Goal: Information Seeking & Learning: Stay updated

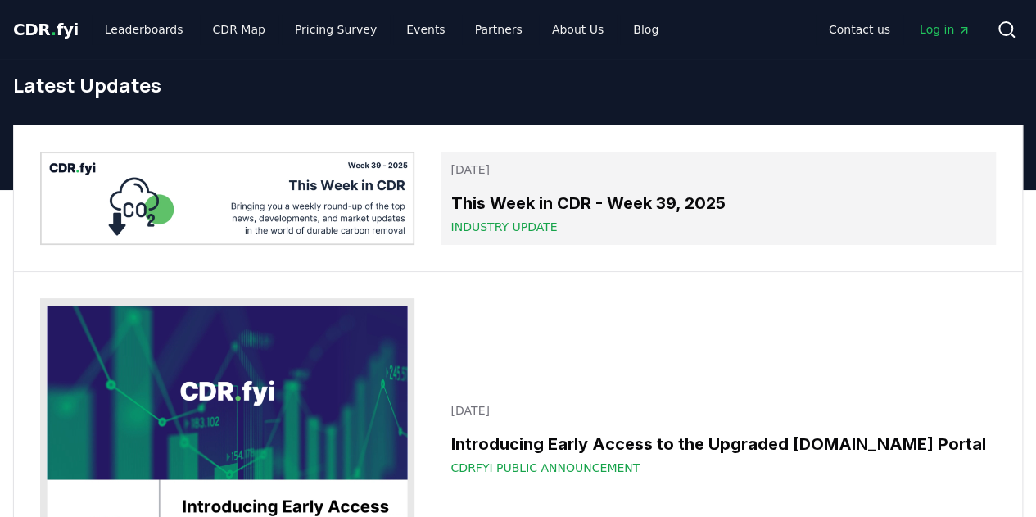
click at [547, 200] on h3 "This Week in CDR - Week 39, 2025" at bounding box center [719, 203] width 536 height 25
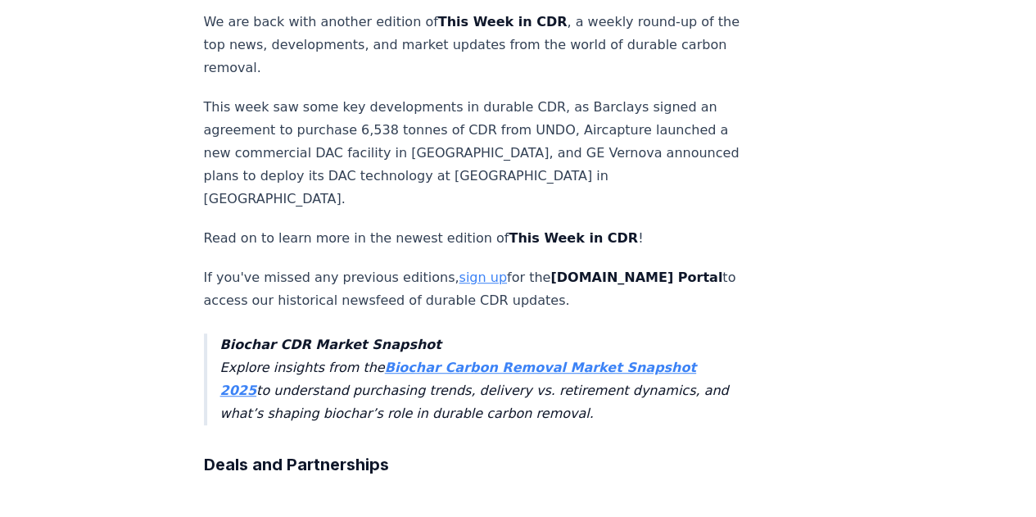
scroll to position [164, 0]
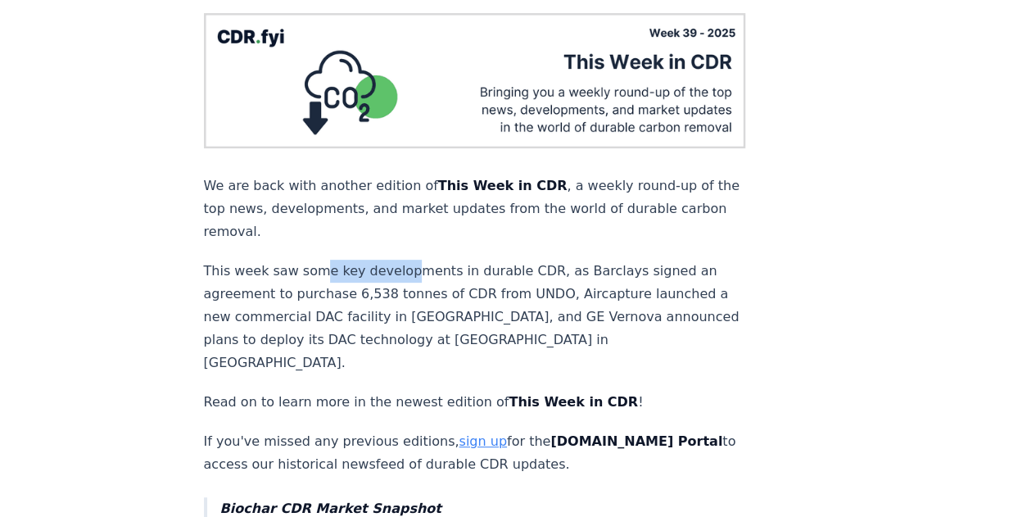
drag, startPoint x: 316, startPoint y: 260, endPoint x: 397, endPoint y: 261, distance: 81.1
click at [397, 261] on p "This week saw some key developments in durable CDR, as Barclays signed an agree…" at bounding box center [475, 317] width 542 height 115
click at [361, 299] on p "This week saw some key developments in durable CDR, as Barclays signed an agree…" at bounding box center [475, 317] width 542 height 115
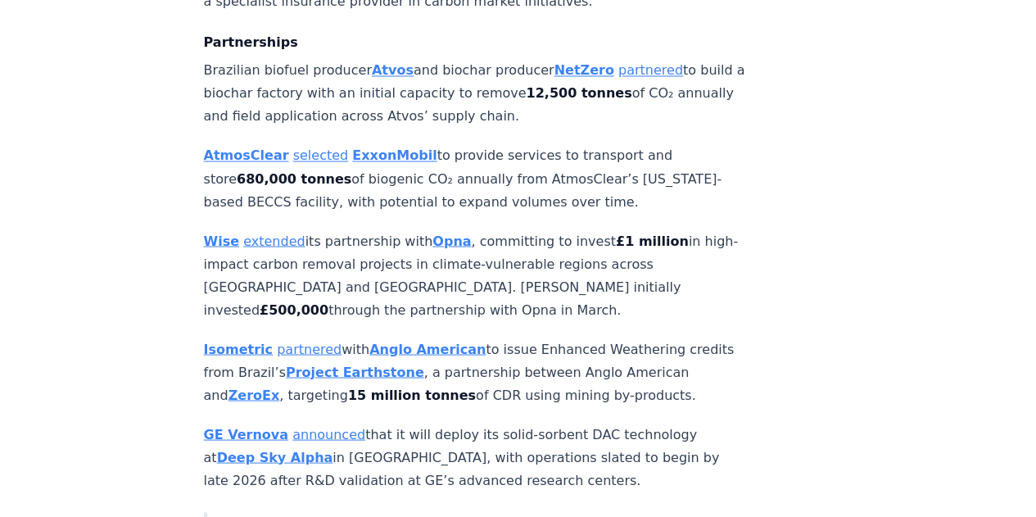
scroll to position [1393, 0]
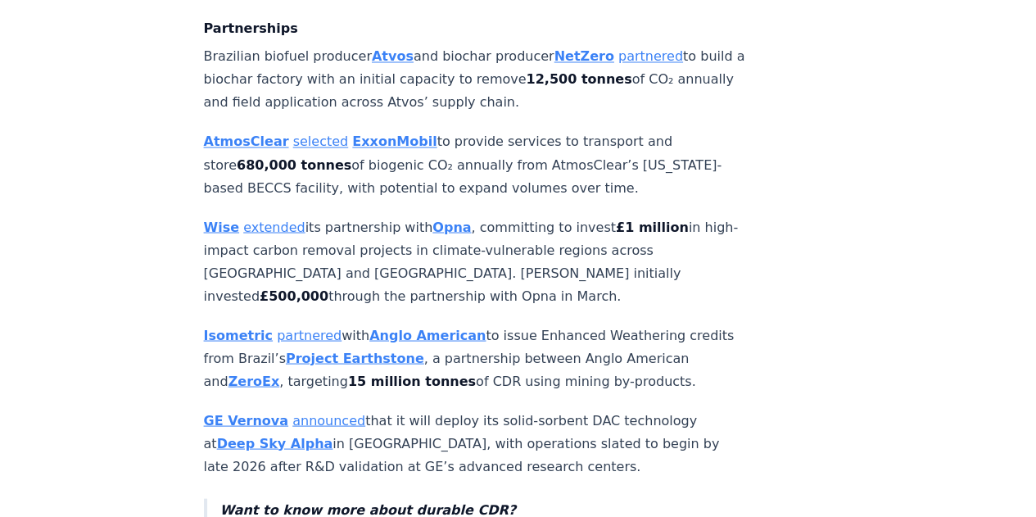
click at [511, 130] on p "AtmosClear selected ExxonMobil to provide services to transport and store 680,0…" at bounding box center [475, 164] width 542 height 69
click at [485, 130] on p "AtmosClear selected ExxonMobil to provide services to transport and store 680,0…" at bounding box center [475, 164] width 542 height 69
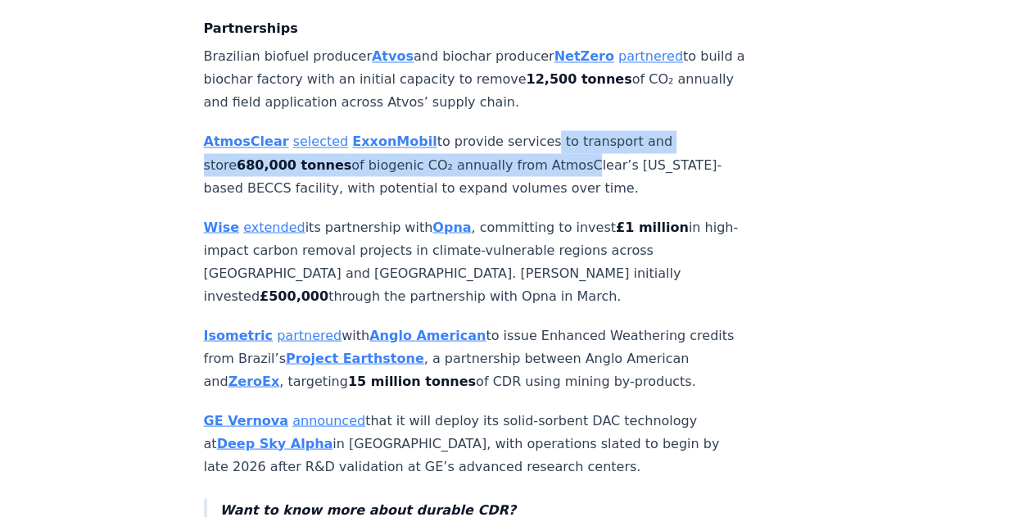
drag, startPoint x: 518, startPoint y: 60, endPoint x: 525, endPoint y: 79, distance: 21.0
click at [525, 130] on p "AtmosClear selected ExxonMobil to provide services to transport and store 680,0…" at bounding box center [475, 164] width 542 height 69
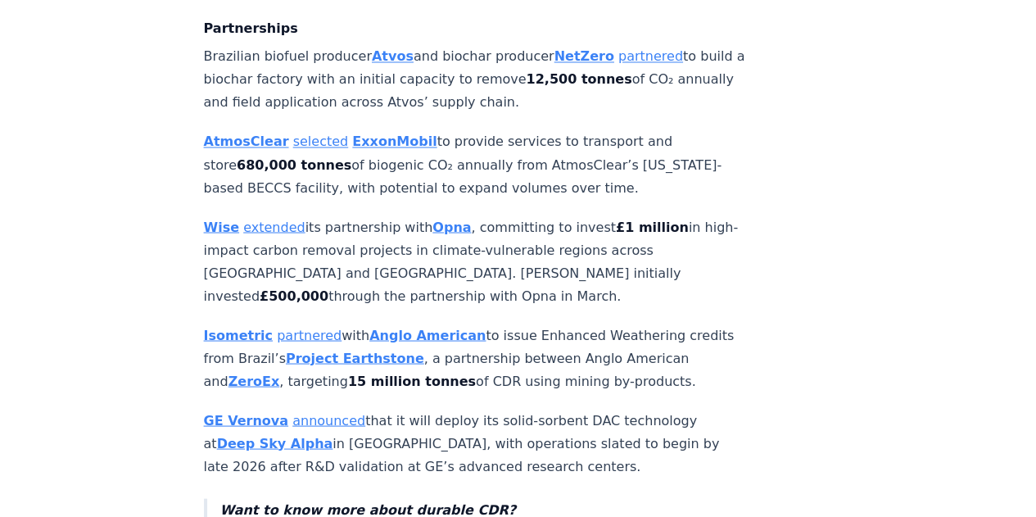
click at [483, 130] on p "AtmosClear selected ExxonMobil to provide services to transport and store 680,0…" at bounding box center [475, 164] width 542 height 69
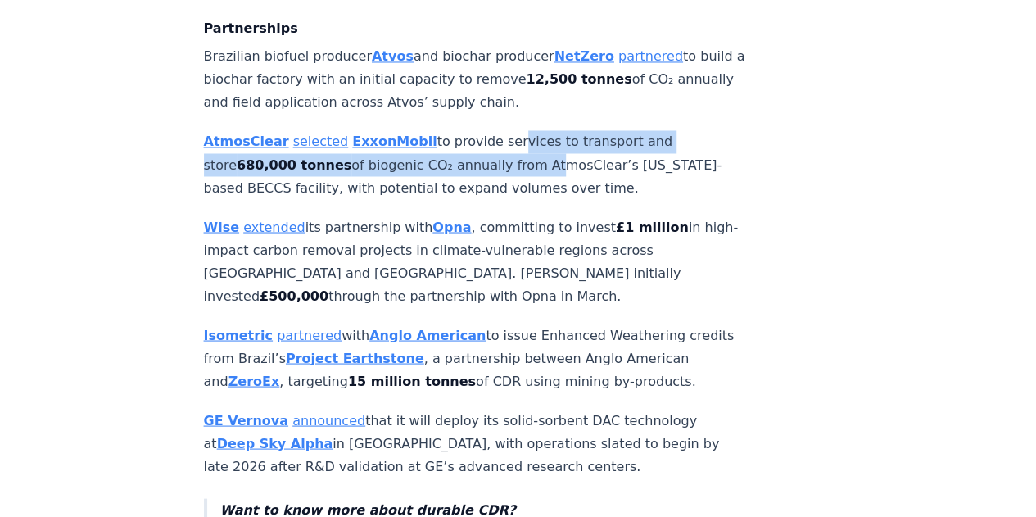
drag, startPoint x: 488, startPoint y: 55, endPoint x: 495, endPoint y: 74, distance: 20.0
click at [495, 130] on p "AtmosClear selected ExxonMobil to provide services to transport and store 680,0…" at bounding box center [475, 164] width 542 height 69
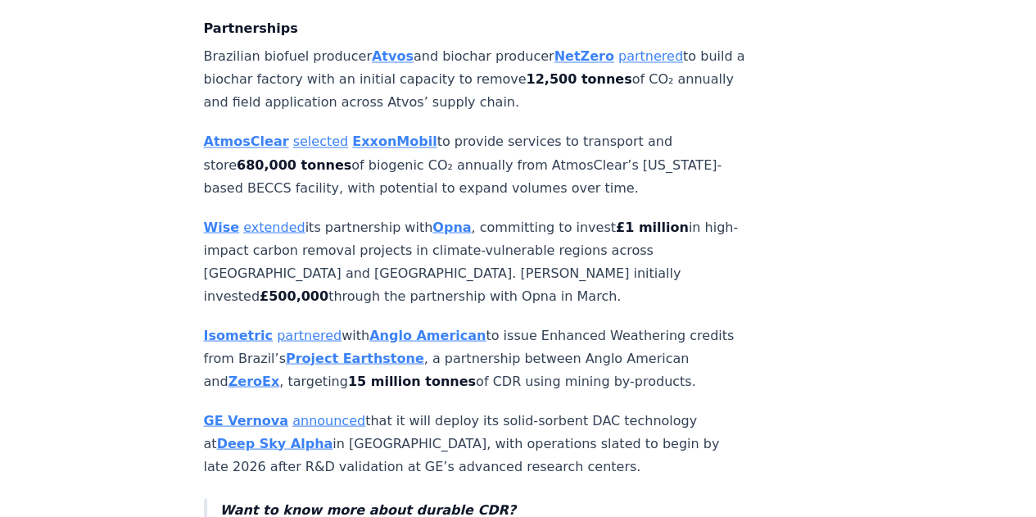
click at [551, 130] on p "AtmosClear selected ExxonMobil to provide services to transport and store 680,0…" at bounding box center [475, 164] width 542 height 69
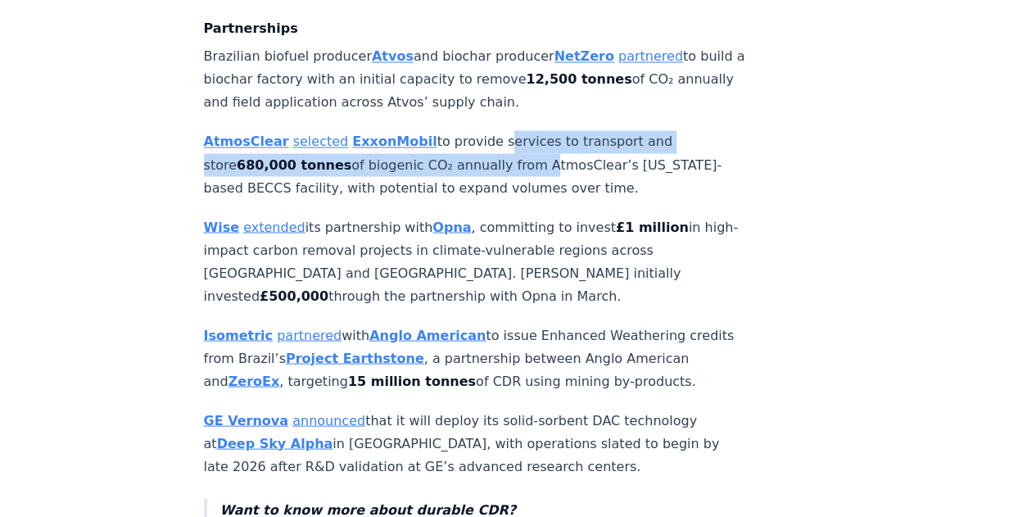
drag, startPoint x: 478, startPoint y: 52, endPoint x: 490, endPoint y: 83, distance: 33.5
click at [490, 130] on p "AtmosClear selected ExxonMobil to provide services to transport and store 680,0…" at bounding box center [475, 164] width 542 height 69
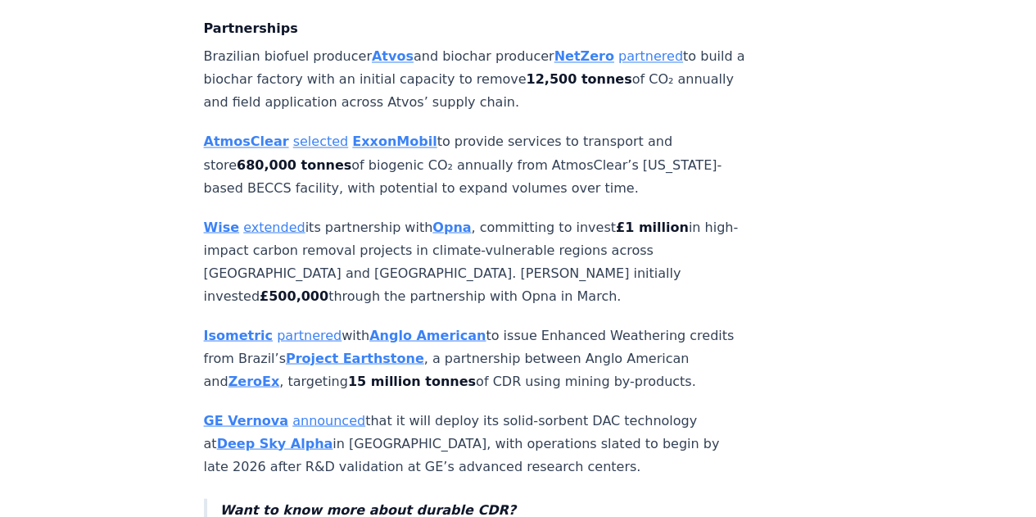
click at [521, 130] on p "AtmosClear selected ExxonMobil to provide services to transport and store 680,0…" at bounding box center [475, 164] width 542 height 69
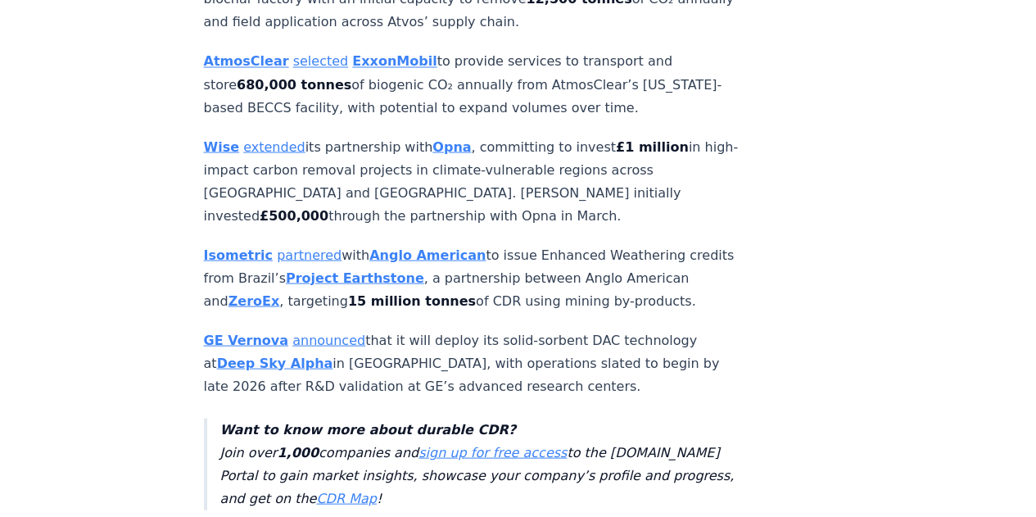
scroll to position [1475, 0]
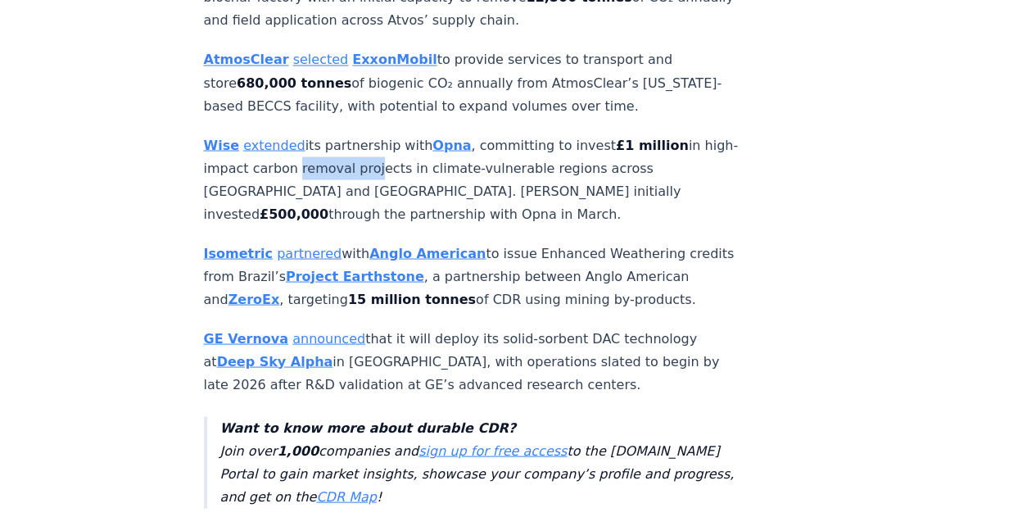
drag, startPoint x: 320, startPoint y: 78, endPoint x: 398, endPoint y: 79, distance: 78.7
click at [398, 134] on p "Wise extended its partnership with Opna , committing to invest £1 million in hi…" at bounding box center [475, 180] width 542 height 92
click at [414, 134] on p "Wise extended its partnership with Opna , committing to invest £1 million in hi…" at bounding box center [475, 180] width 542 height 92
drag, startPoint x: 269, startPoint y: 83, endPoint x: 318, endPoint y: 87, distance: 49.3
click at [318, 134] on p "Wise extended its partnership with Opna , committing to invest £1 million in hi…" at bounding box center [475, 180] width 542 height 92
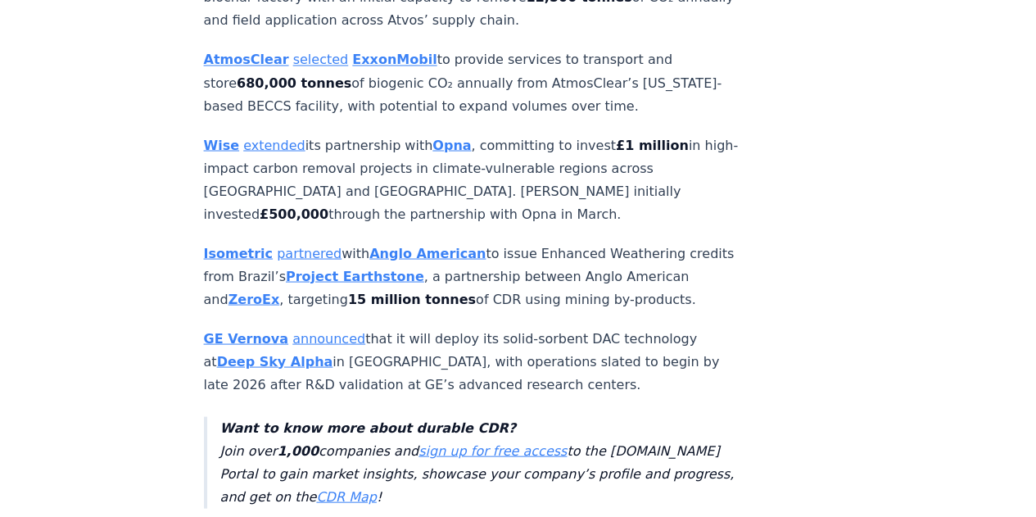
click at [327, 134] on p "Wise extended its partnership with Opna , committing to invest £1 million in hi…" at bounding box center [475, 180] width 542 height 92
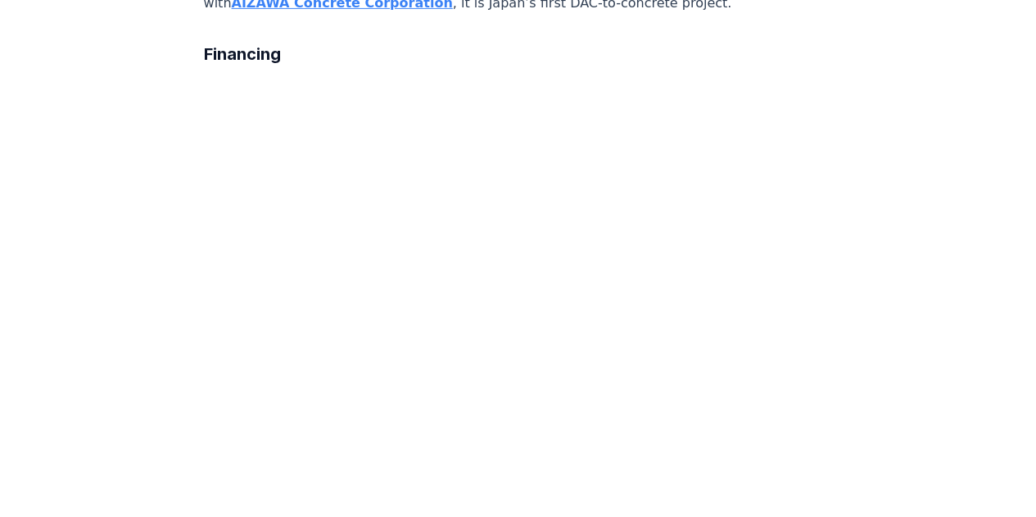
scroll to position [2950, 0]
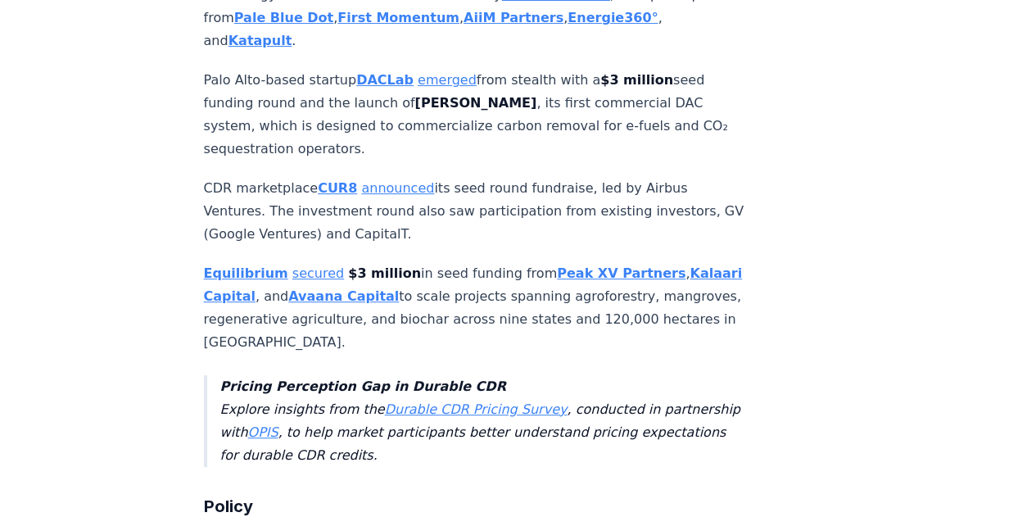
scroll to position [3441, 0]
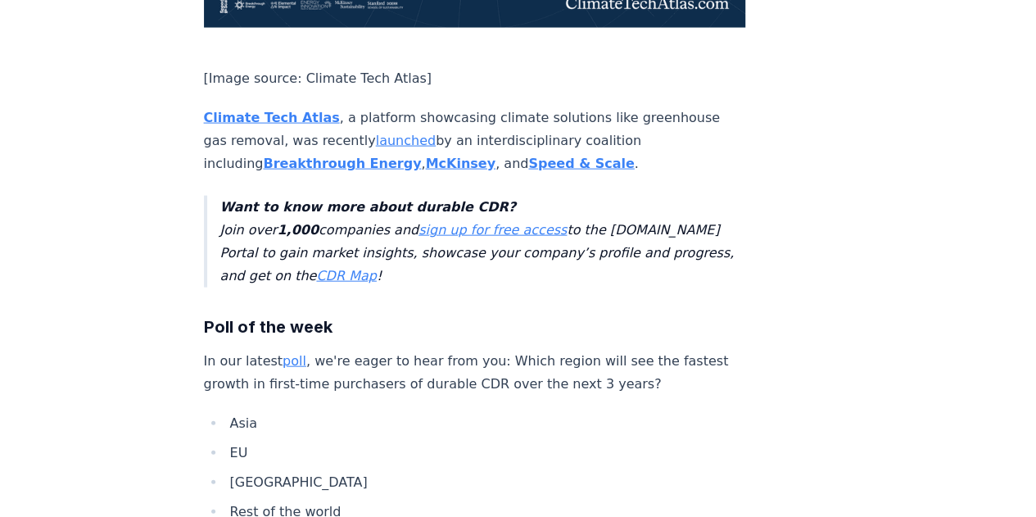
scroll to position [5244, 0]
